Goal: Transaction & Acquisition: Purchase product/service

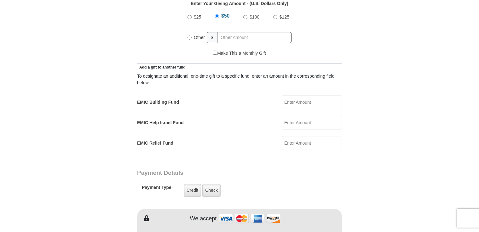
scroll to position [346, 0]
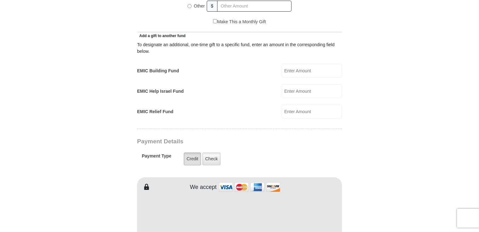
click at [189, 153] on label "Credit" at bounding box center [192, 159] width 17 height 13
click at [0, 0] on input "Credit" at bounding box center [0, 0] width 0 height 0
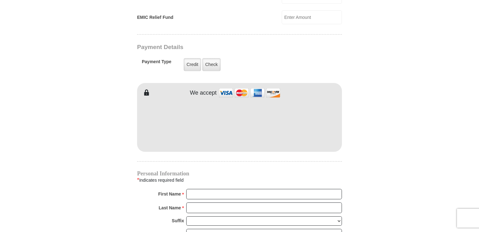
scroll to position [472, 0]
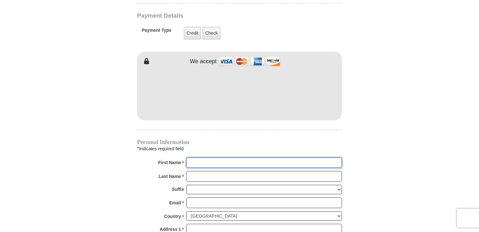
click at [193, 158] on input "First Name *" at bounding box center [264, 163] width 156 height 11
type input "[PERSON_NAME]"
type input "Toy"
type input "[EMAIL_ADDRESS][DOMAIN_NAME]"
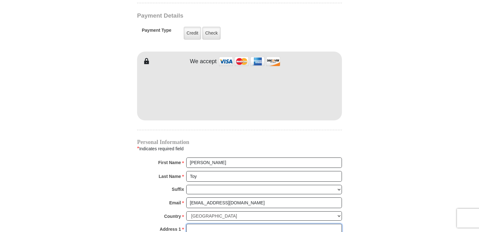
type input "[STREET_ADDRESS][PERSON_NAME]"
type input "[GEOGRAPHIC_DATA]"
type input "88061"
type input "5755900587"
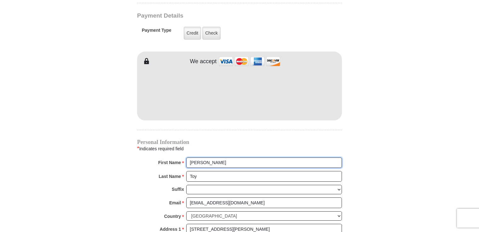
radio input "true"
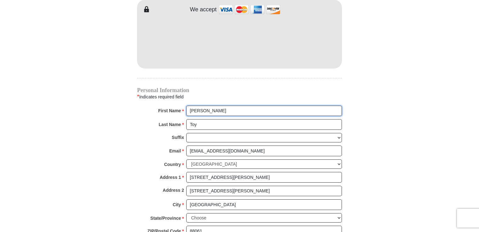
scroll to position [535, 0]
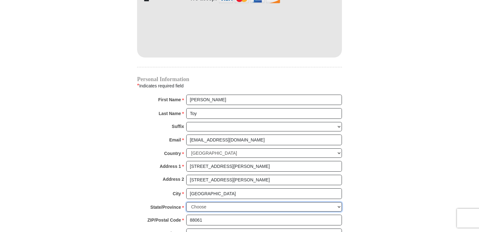
click at [336, 203] on select "Choose [US_STATE] [US_STATE] [US_STATE] [US_STATE] [US_STATE] Armed Forces Amer…" at bounding box center [264, 208] width 156 height 10
select select "NM"
click at [186, 203] on select "Choose [US_STATE] [US_STATE] [US_STATE] [US_STATE] [US_STATE] Armed Forces Amer…" at bounding box center [264, 208] width 156 height 10
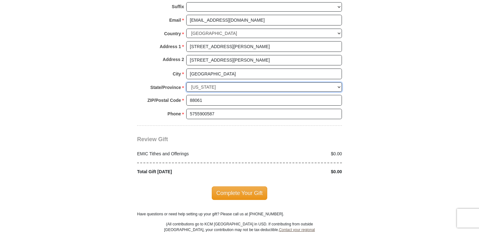
scroll to position [661, 0]
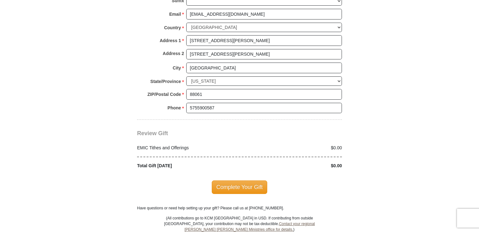
click at [340, 145] on div "$0.00" at bounding box center [292, 148] width 106 height 7
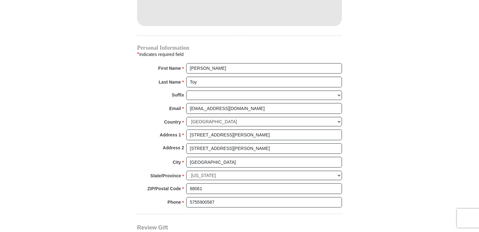
scroll to position [441, 0]
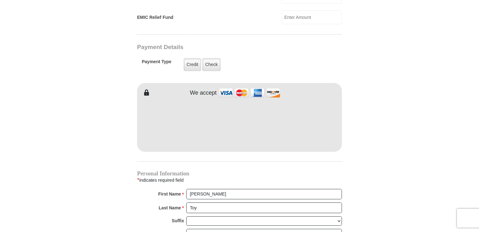
click at [227, 86] on img at bounding box center [249, 93] width 63 height 14
click at [208, 58] on label "Check" at bounding box center [211, 64] width 18 height 13
click at [0, 0] on input "Check" at bounding box center [0, 0] width 0 height 0
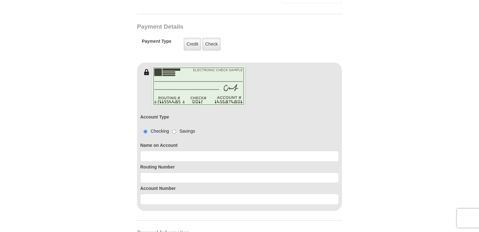
scroll to position [472, 0]
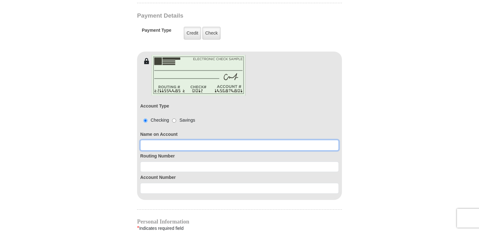
click at [150, 140] on input at bounding box center [239, 145] width 198 height 11
type input "[PERSON_NAME]"
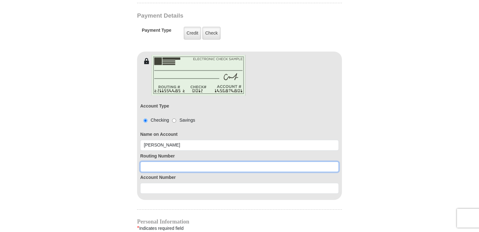
click at [147, 172] on div "Account Number" at bounding box center [239, 183] width 198 height 22
type input "107002192"
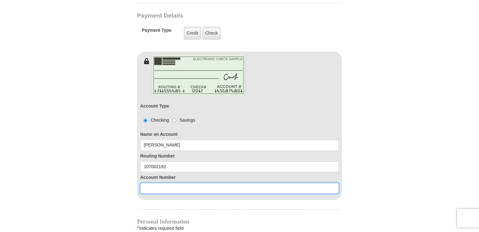
drag, startPoint x: 152, startPoint y: 181, endPoint x: 144, endPoint y: 181, distance: 8.2
click at [150, 183] on input at bounding box center [239, 188] width 198 height 11
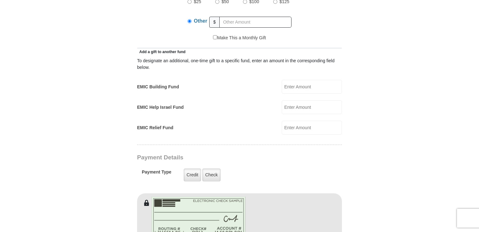
scroll to position [252, 0]
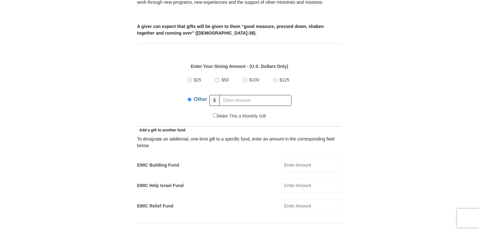
type input "8962431097"
click at [223, 95] on input "text" at bounding box center [255, 100] width 72 height 11
type input "40.00"
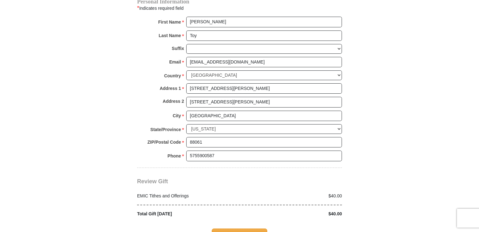
scroll to position [756, 0]
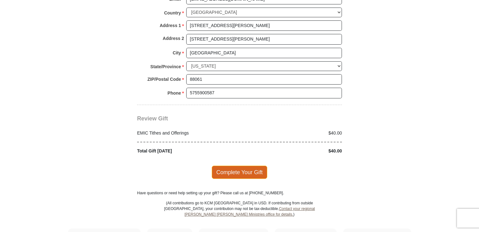
click at [227, 166] on span "Complete Your Gift" at bounding box center [240, 172] width 56 height 13
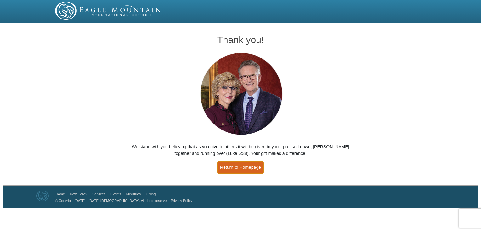
drag, startPoint x: 260, startPoint y: 165, endPoint x: 269, endPoint y: 155, distance: 14.0
click at [259, 166] on link "Return to Homepage" at bounding box center [240, 168] width 47 height 12
